Goal: Task Accomplishment & Management: Use online tool/utility

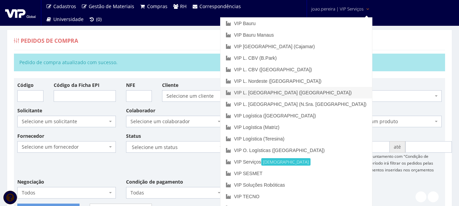
click at [323, 89] on link "VIP L. [GEOGRAPHIC_DATA] ([GEOGRAPHIC_DATA])" at bounding box center [297, 93] width 152 height 12
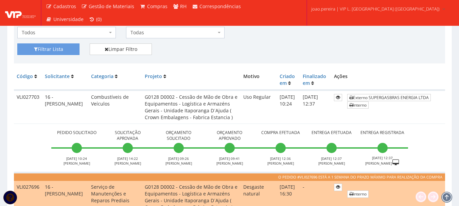
scroll to position [272, 0]
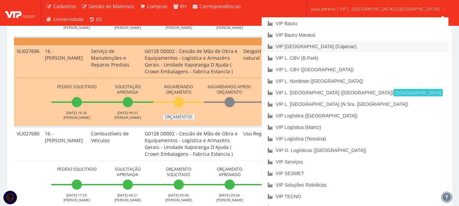
click at [346, 43] on link "VIP [GEOGRAPHIC_DATA] (Cajamar)" at bounding box center [355, 47] width 186 height 12
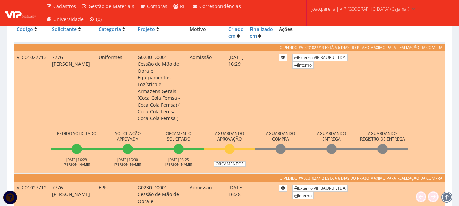
scroll to position [272, 0]
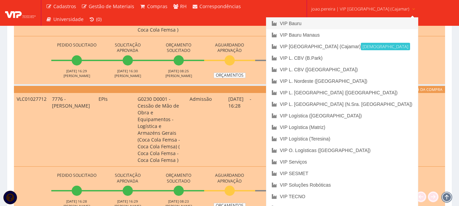
click at [329, 23] on link "VIP Bauru" at bounding box center [342, 24] width 152 height 12
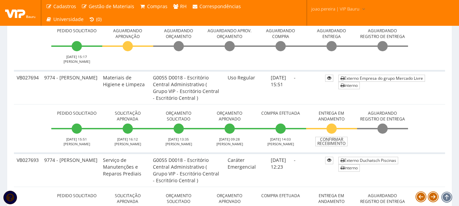
scroll to position [204, 0]
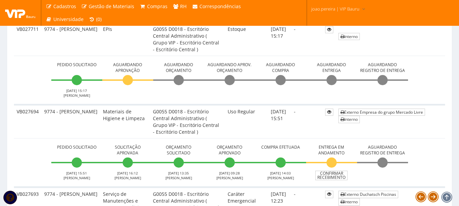
click at [432, 92] on td "Pedido Solicitado 11/09/2025 15:17 JOAO PEREIRA Aguardando Aprovação Aguardando…" at bounding box center [229, 80] width 431 height 49
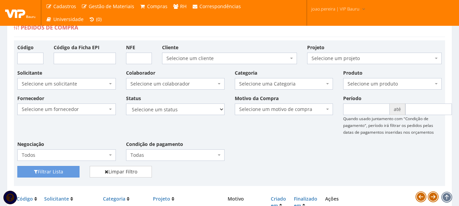
scroll to position [0, 0]
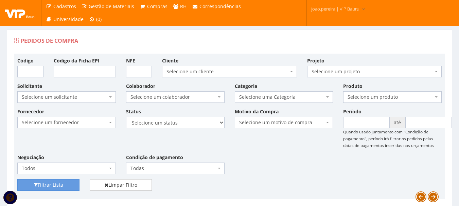
click at [301, 179] on div "Fornecedor Selecione um fornecedor ******** ******** 1000 MARCAS BRASIL 12.203.…" at bounding box center [229, 143] width 435 height 71
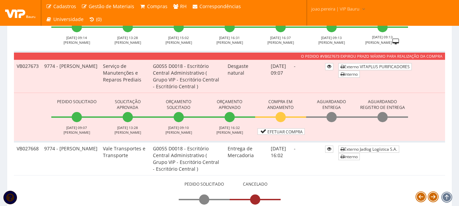
scroll to position [748, 0]
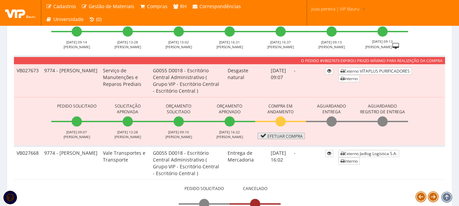
click at [279, 135] on link "Efetuar Compra" at bounding box center [281, 136] width 47 height 6
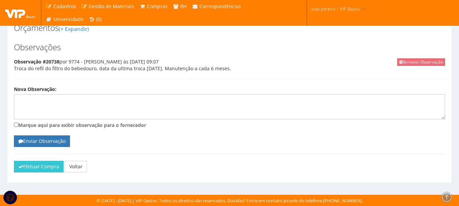
scroll to position [302, 0]
click at [48, 170] on button "Efetuar Compra" at bounding box center [39, 167] width 50 height 12
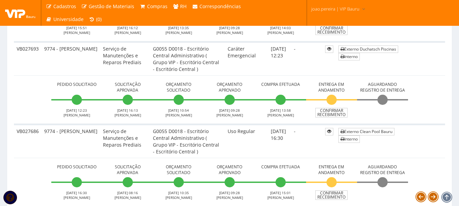
scroll to position [238, 0]
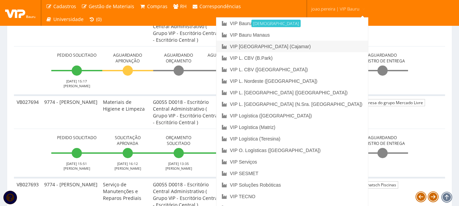
click at [325, 46] on link "VIP [GEOGRAPHIC_DATA] (Cajamar)" at bounding box center [292, 47] width 152 height 12
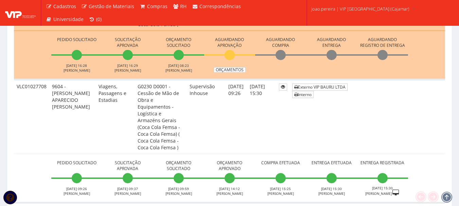
scroll to position [306, 0]
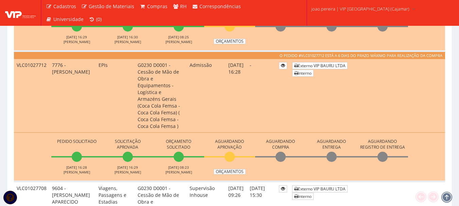
click at [261, 137] on li "Aguardando Compra" at bounding box center [280, 155] width 51 height 37
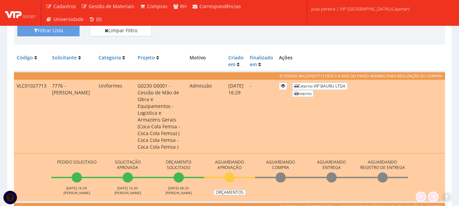
scroll to position [204, 0]
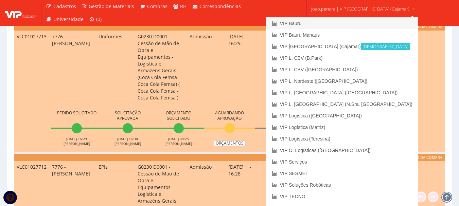
click at [317, 18] on link "VIP Bauru" at bounding box center [342, 24] width 152 height 12
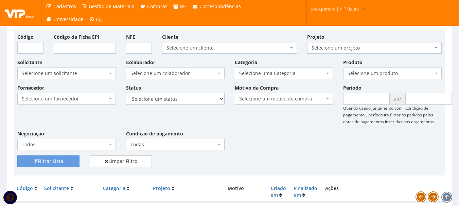
scroll to position [34, 0]
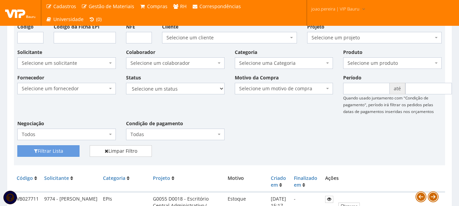
click at [272, 138] on div "Fornecedor Selecione um fornecedor ******** ******** 1000 MARCAS [GEOGRAPHIC_DA…" at bounding box center [229, 109] width 435 height 71
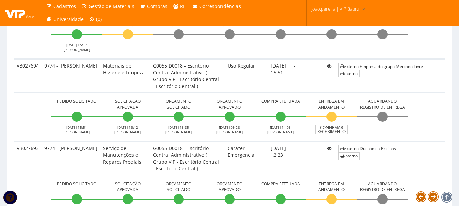
scroll to position [238, 0]
